Goal: Communication & Community: Participate in discussion

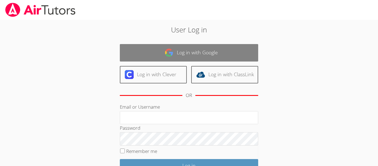
click at [175, 53] on link "Log in with Google" at bounding box center [189, 52] width 139 height 17
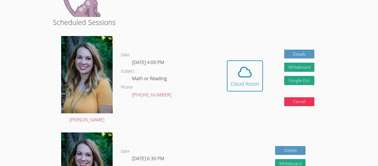
scroll to position [129, 0]
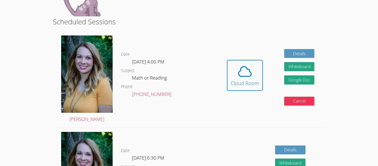
click at [226, 72] on div "Hidden Cloud Room Details Whiteboard Hidden Google Doc Cancel" at bounding box center [270, 79] width 109 height 96
click at [239, 87] on div "Cloud Room" at bounding box center [245, 83] width 28 height 8
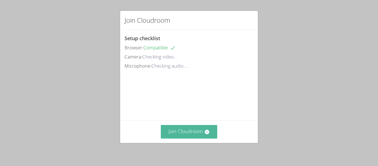
click at [194, 129] on button "Join Cloudroom" at bounding box center [189, 132] width 57 height 14
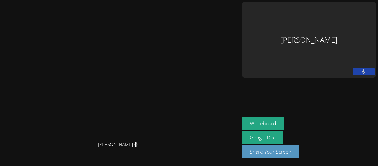
click at [348, 37] on div "Emely Friedman" at bounding box center [309, 39] width 134 height 75
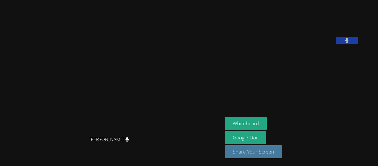
click at [261, 149] on button "Share Your Screen" at bounding box center [253, 151] width 57 height 13
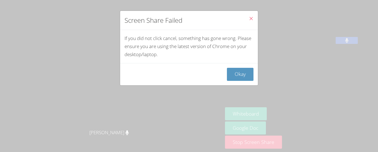
click at [253, 19] on icon "Close" at bounding box center [251, 18] width 5 height 5
click at [241, 71] on button "Okay" at bounding box center [240, 74] width 27 height 13
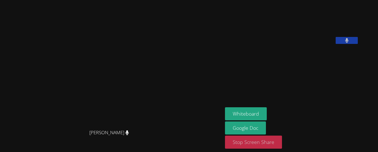
click at [269, 145] on button "Stop Screen Share" at bounding box center [253, 141] width 57 height 13
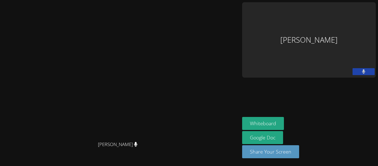
click at [311, 13] on div "Emely Friedman" at bounding box center [309, 39] width 134 height 75
click at [300, 157] on button "Share Your Screen" at bounding box center [270, 151] width 57 height 13
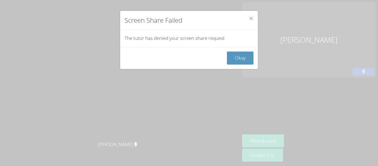
click at [251, 16] on span "Close" at bounding box center [251, 19] width 5 height 6
click at [241, 56] on button "Okay" at bounding box center [240, 58] width 27 height 13
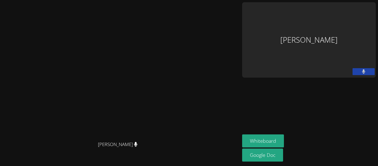
click at [165, 45] on video at bounding box center [120, 72] width 236 height 133
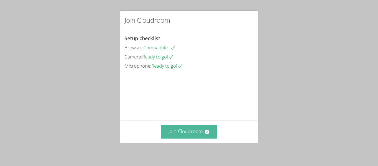
click at [201, 129] on button "Join Cloudroom" at bounding box center [189, 132] width 57 height 14
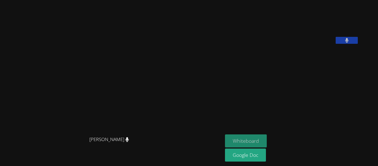
click at [252, 140] on button "Whiteboard" at bounding box center [246, 140] width 42 height 13
click at [260, 143] on button "Whiteboard" at bounding box center [246, 140] width 42 height 13
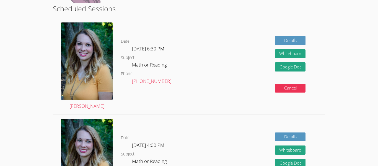
scroll to position [122, 0]
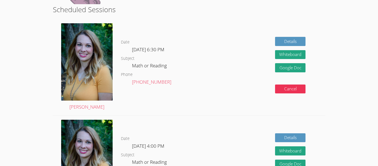
click at [155, 51] on span "[DATE] 6:30 PM" at bounding box center [148, 49] width 32 height 6
